Goal: Navigation & Orientation: Find specific page/section

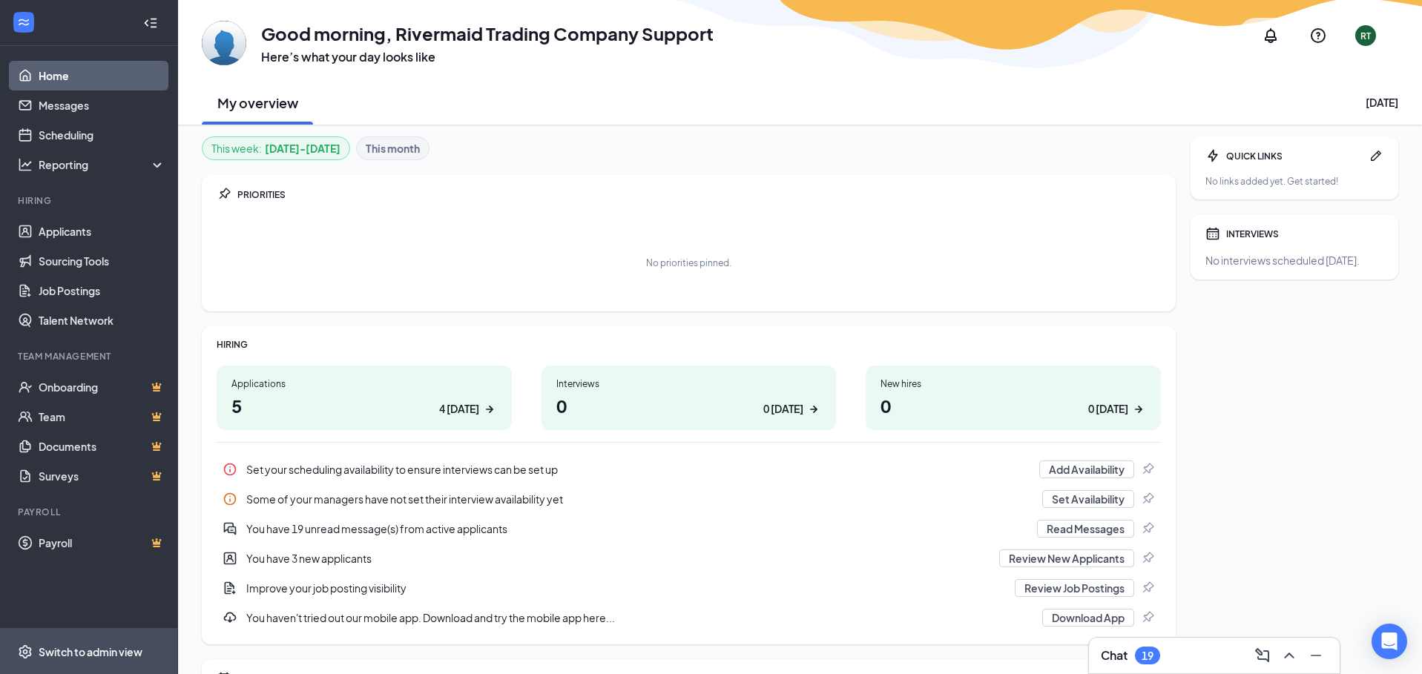
click at [63, 659] on span "Switch to admin view" at bounding box center [102, 651] width 127 height 45
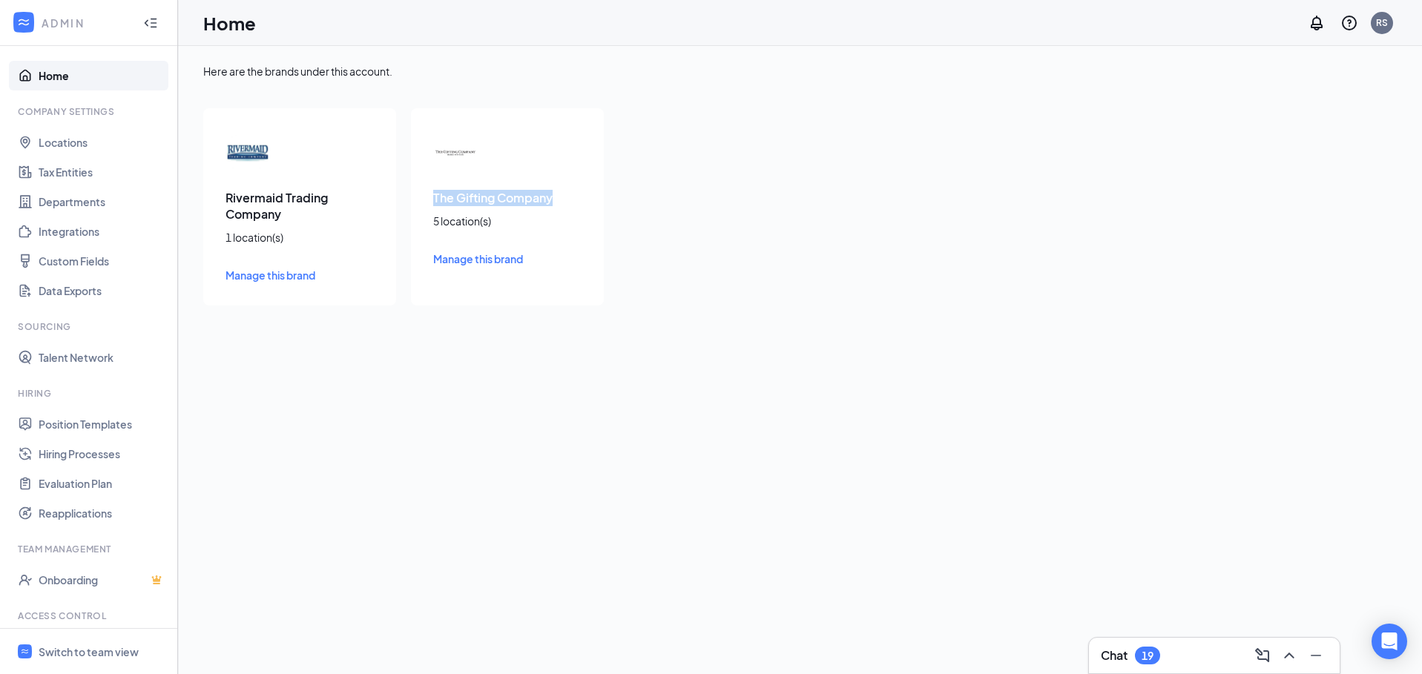
drag, startPoint x: 556, startPoint y: 197, endPoint x: 427, endPoint y: 194, distance: 129.1
click at [427, 194] on div "The Gifting Company 5 location(s) Manage this brand" at bounding box center [507, 206] width 193 height 197
copy h3 "The Gifting Company"
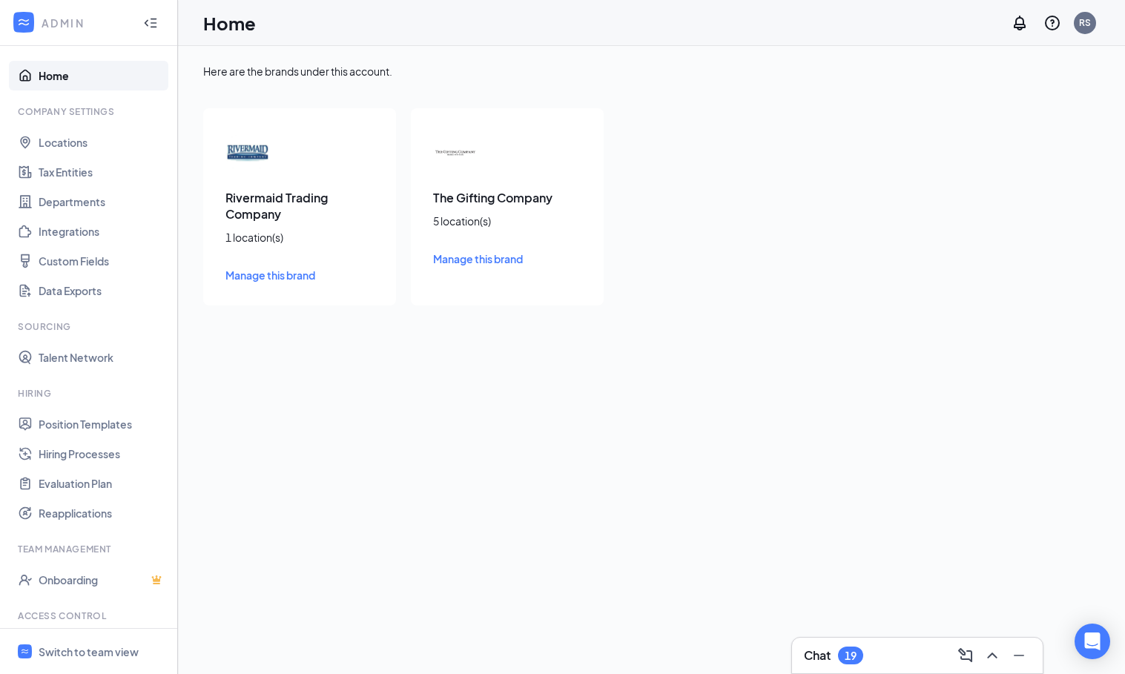
click at [776, 268] on div "Rivermaid Trading Company 1 location(s) Manage this brand The Gifting Company 5…" at bounding box center [507, 206] width 608 height 197
click at [76, 644] on div "Switch to team view" at bounding box center [89, 651] width 100 height 15
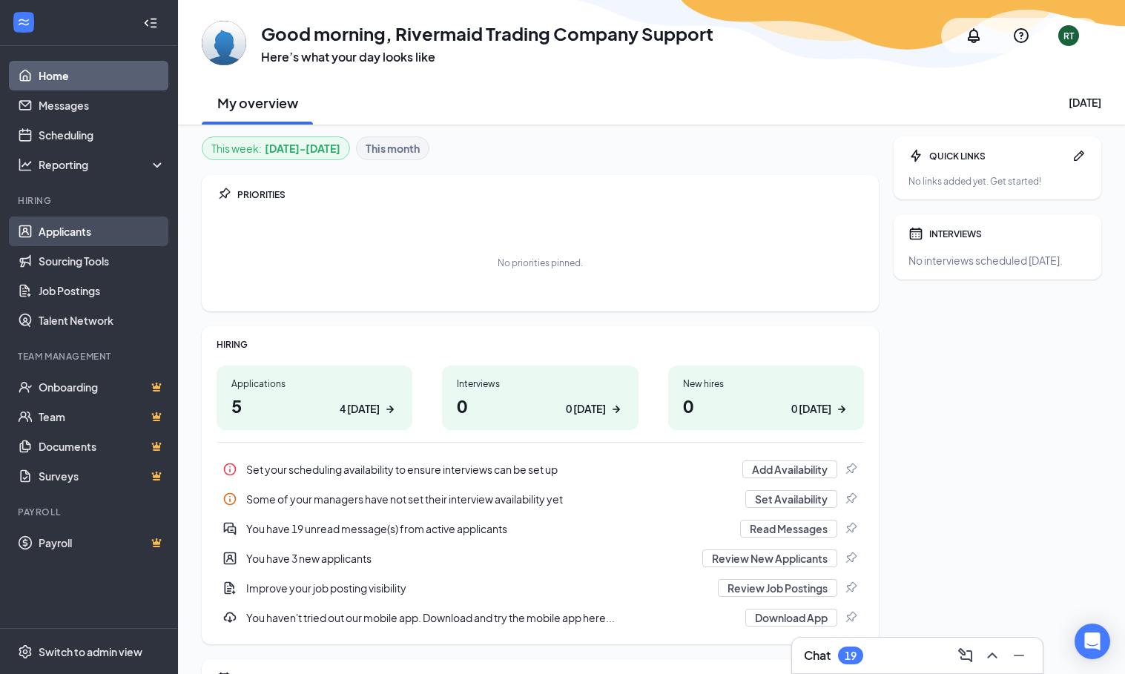
click at [76, 231] on link "Applicants" at bounding box center [102, 232] width 127 height 30
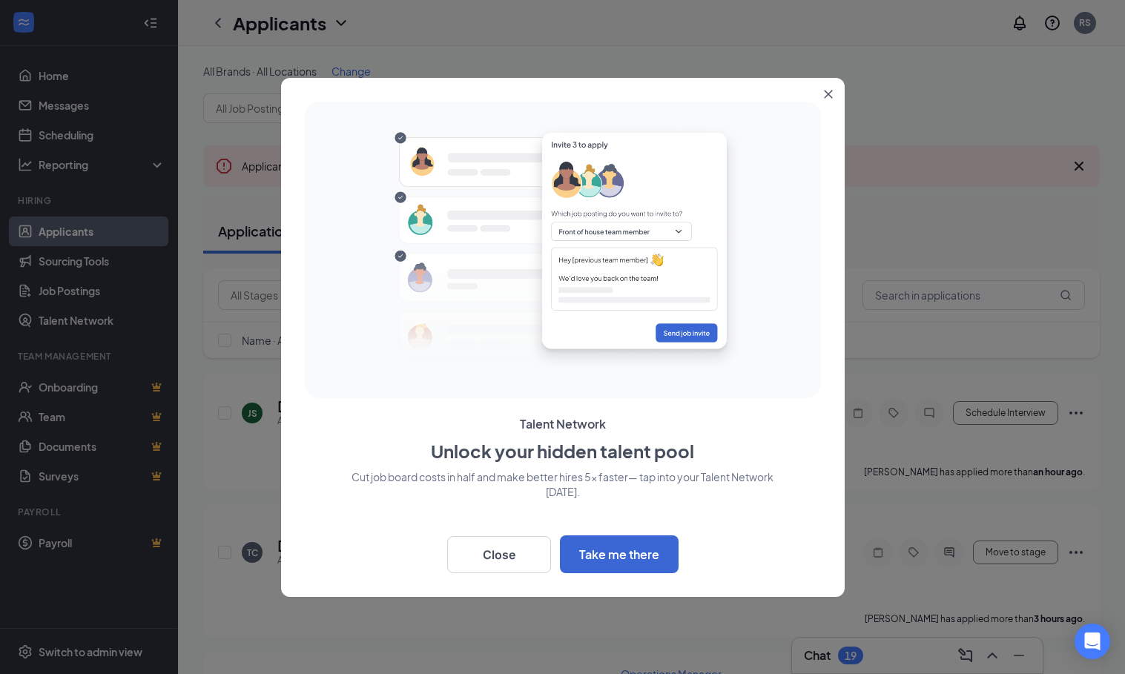
click at [828, 86] on button "Close" at bounding box center [831, 91] width 27 height 27
